Goal: Find specific page/section: Find specific page/section

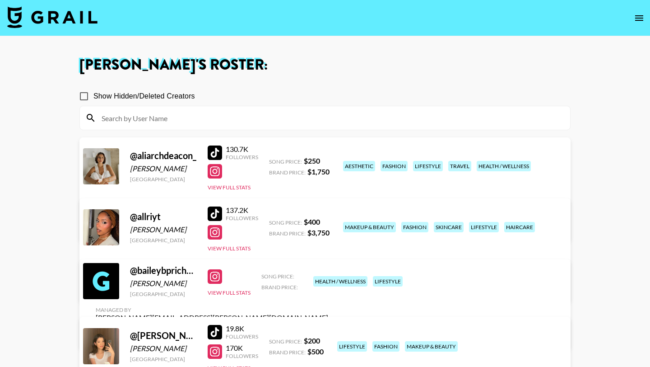
scroll to position [203, 0]
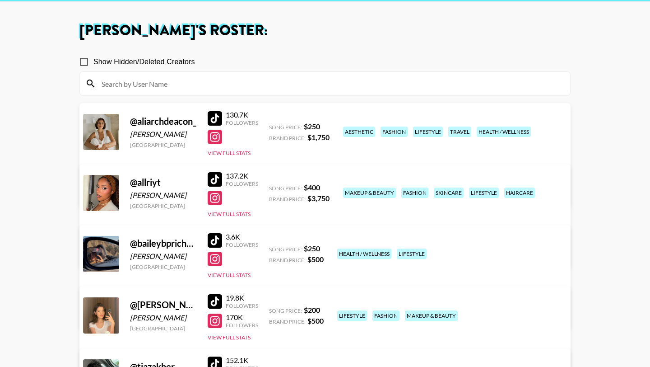
scroll to position [37, 0]
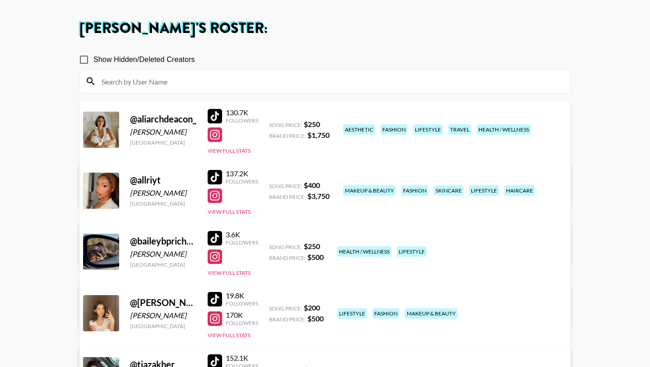
click at [214, 234] on div at bounding box center [215, 238] width 14 height 14
click at [238, 273] on button "View Full Stats" at bounding box center [229, 272] width 43 height 7
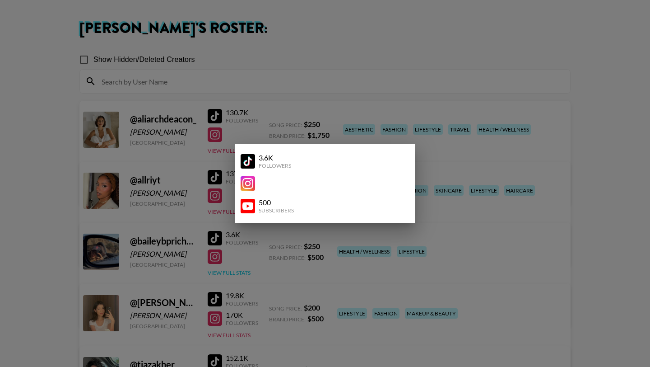
click at [238, 273] on div at bounding box center [325, 183] width 650 height 367
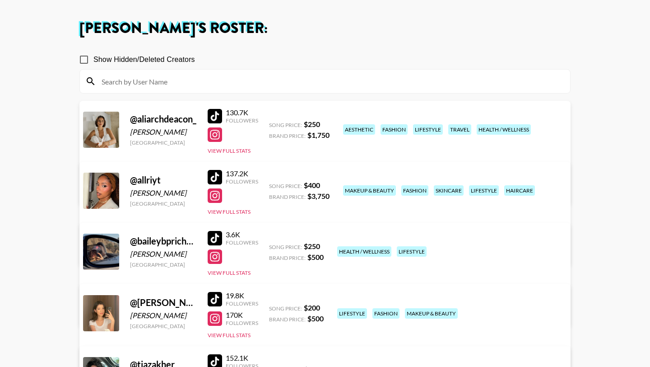
click at [217, 257] on div at bounding box center [215, 256] width 14 height 14
click at [4, 141] on main "Juliana Moreno 's Roster: Show Hidden/Deleted Creators @ aliarchdeacon_ Ali Arc…" at bounding box center [325, 355] width 650 height 710
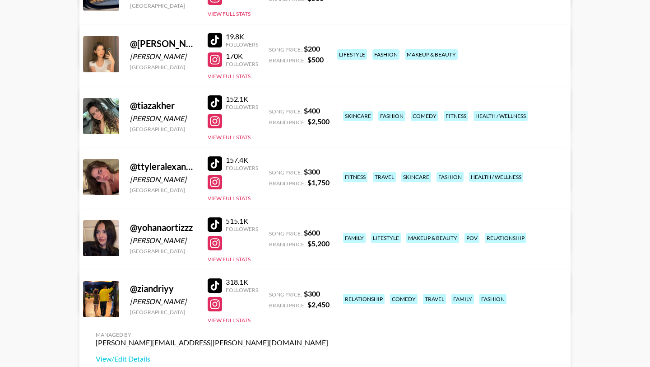
scroll to position [300, 0]
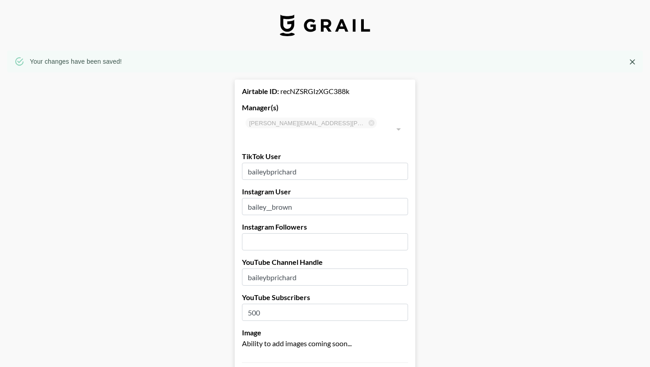
select select "USD"
